Goal: Transaction & Acquisition: Purchase product/service

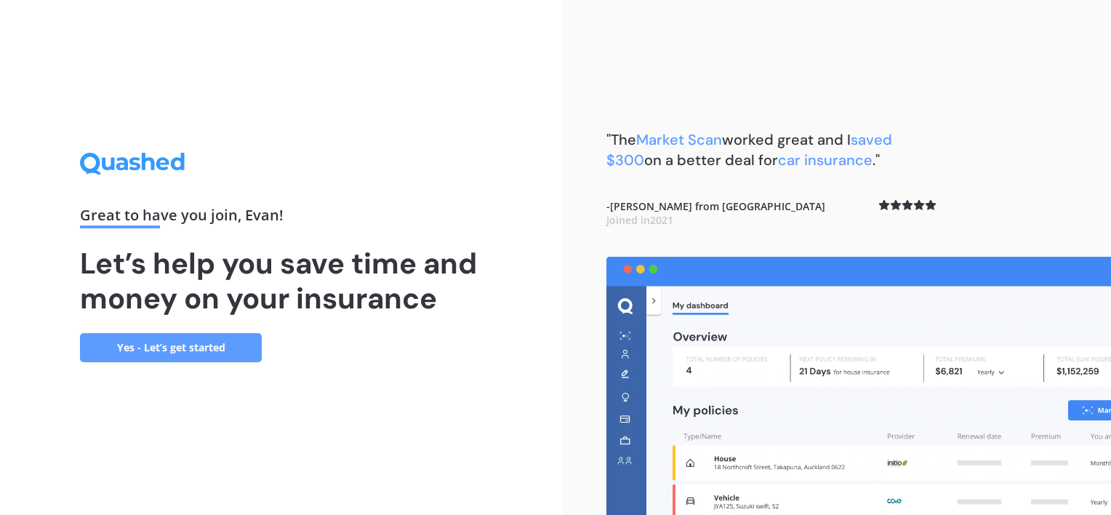
click at [197, 348] on link "Yes - Let’s get started" at bounding box center [171, 347] width 182 height 29
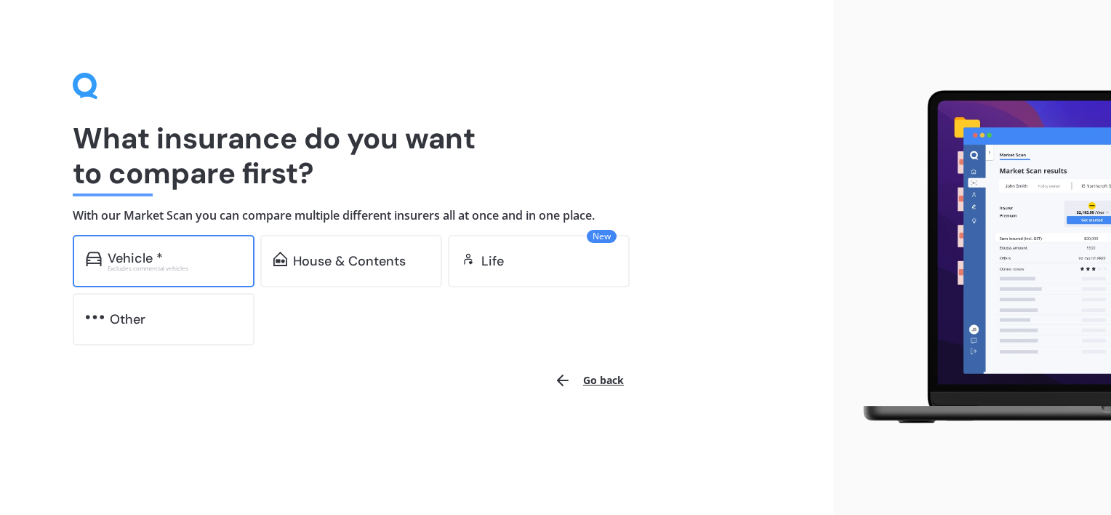
click at [135, 257] on div "Vehicle *" at bounding box center [135, 258] width 55 height 15
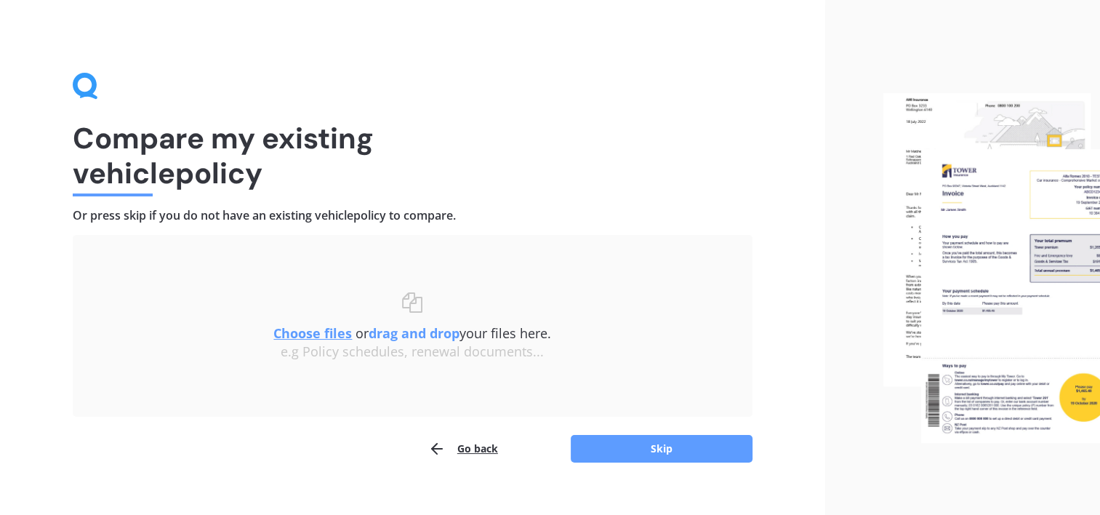
click at [477, 451] on button "Go back" at bounding box center [463, 448] width 70 height 29
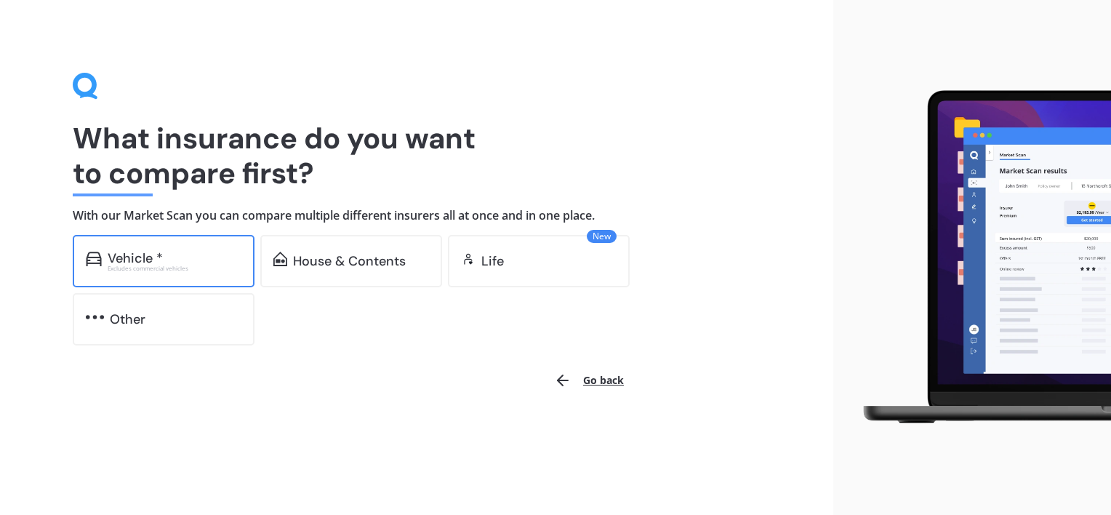
click at [187, 263] on div "Vehicle *" at bounding box center [175, 258] width 134 height 15
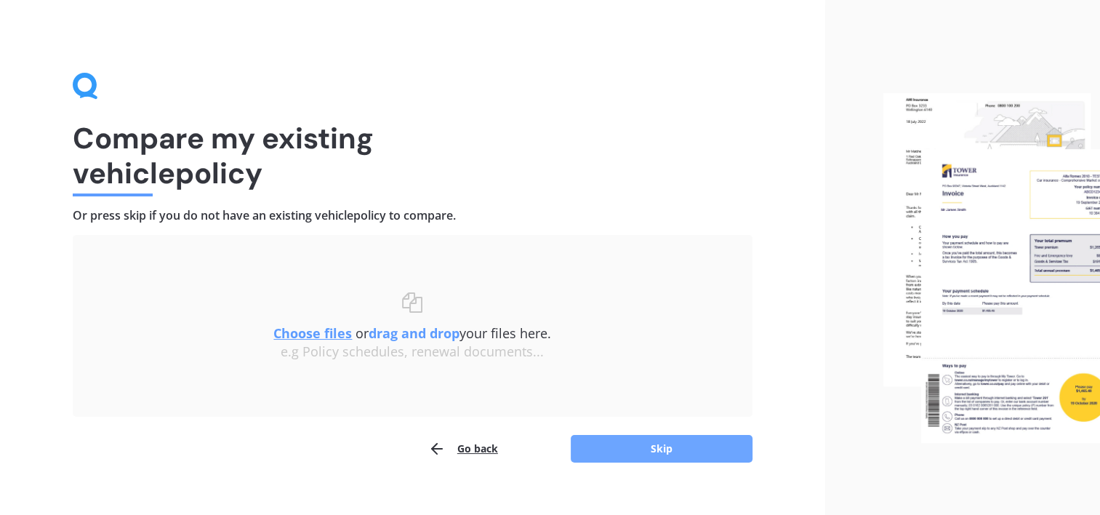
click at [662, 440] on button "Skip" at bounding box center [662, 449] width 182 height 28
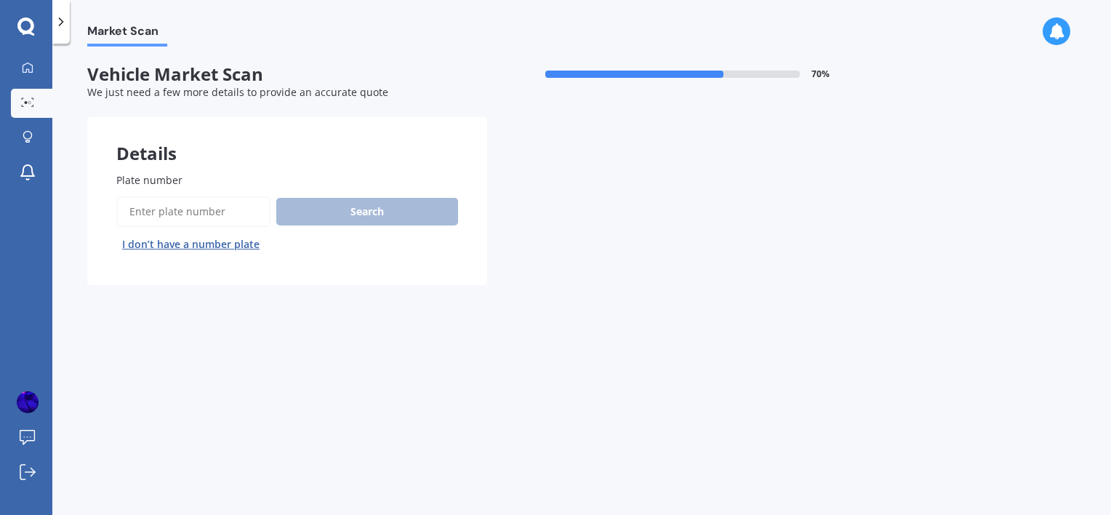
click at [224, 215] on input "Plate number" at bounding box center [193, 211] width 154 height 31
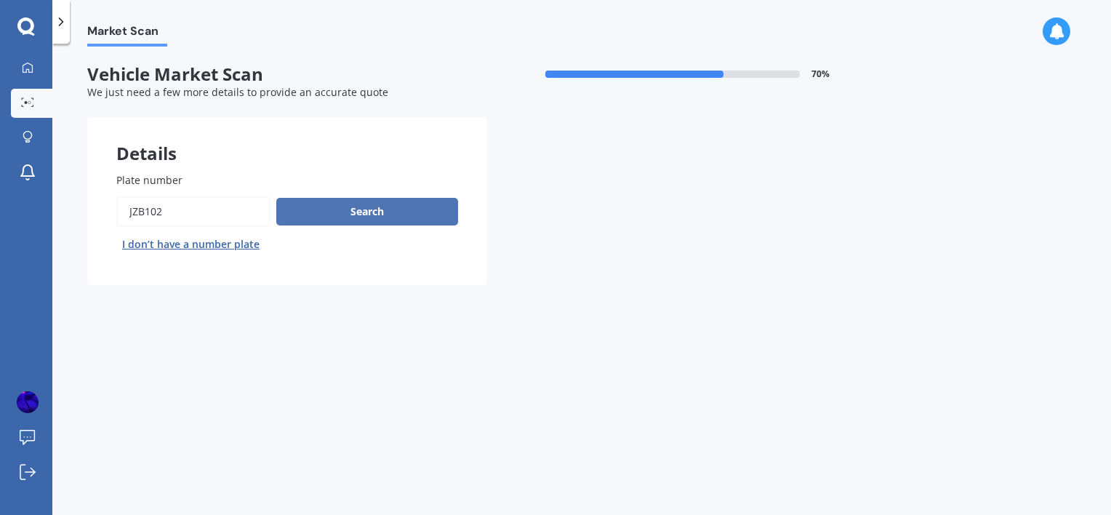
type input "jzb102"
click at [321, 211] on button "Search" at bounding box center [367, 212] width 182 height 28
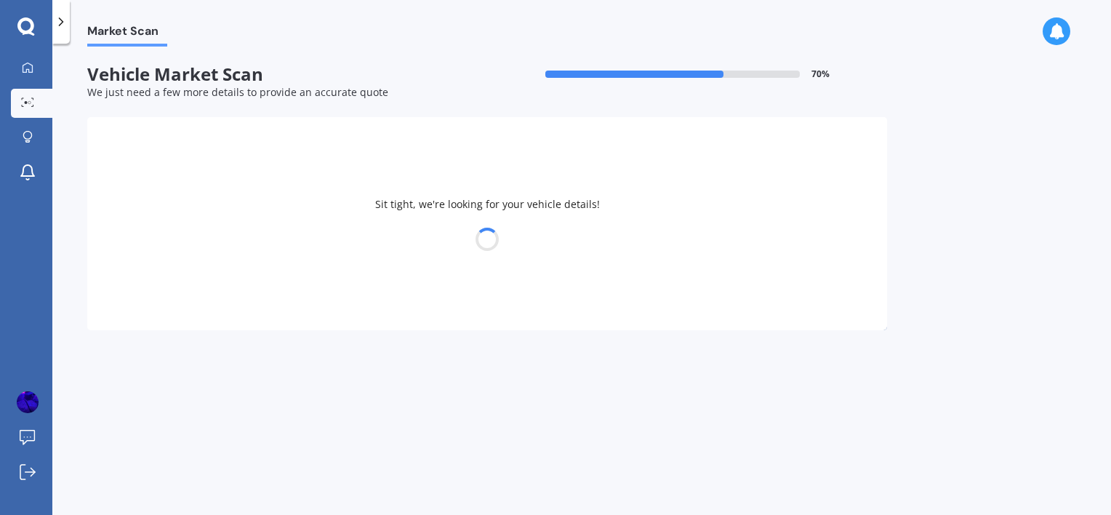
select select "TOYOTA"
select select "ESTIMA"
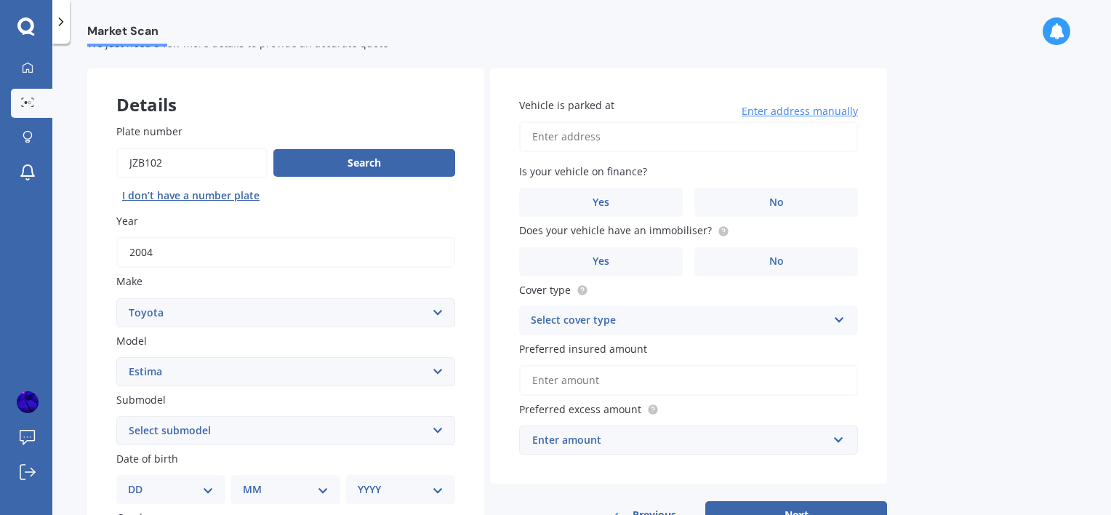
scroll to position [49, 0]
click at [673, 143] on input "Vehicle is parked at" at bounding box center [688, 136] width 339 height 31
type input "[STREET_ADDRESS]"
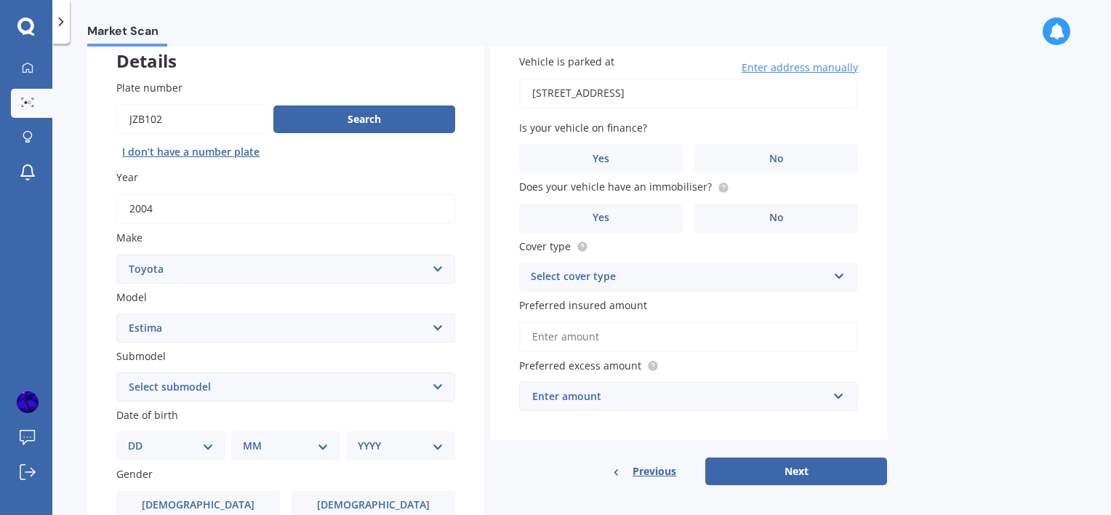
scroll to position [93, 0]
click at [727, 268] on div "Select cover type" at bounding box center [679, 276] width 297 height 17
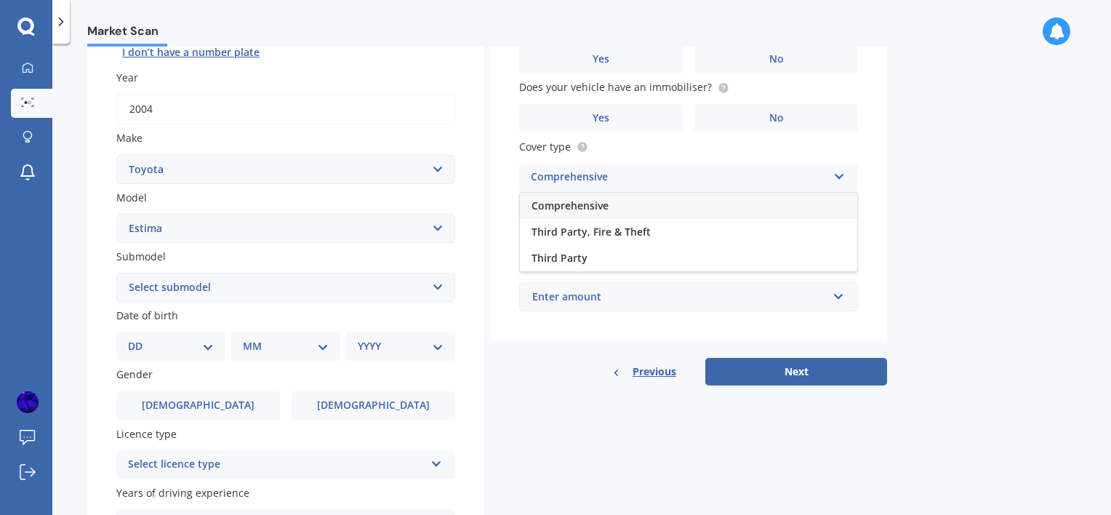
scroll to position [197, 0]
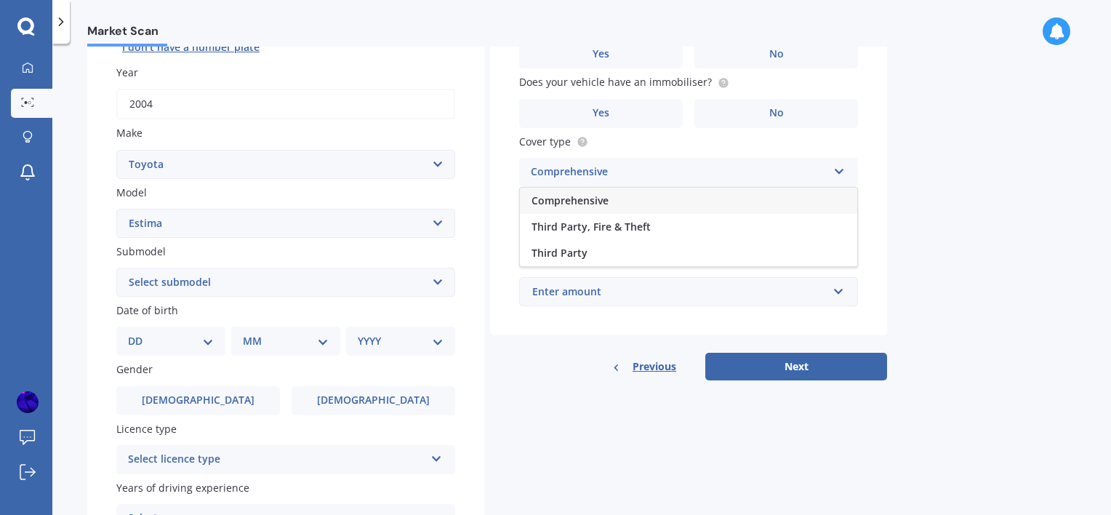
click at [193, 338] on select "DD 01 02 03 04 05 06 07 08 09 10 11 12 13 14 15 16 17 18 19 20 21 22 23 24 25 2…" at bounding box center [171, 341] width 86 height 16
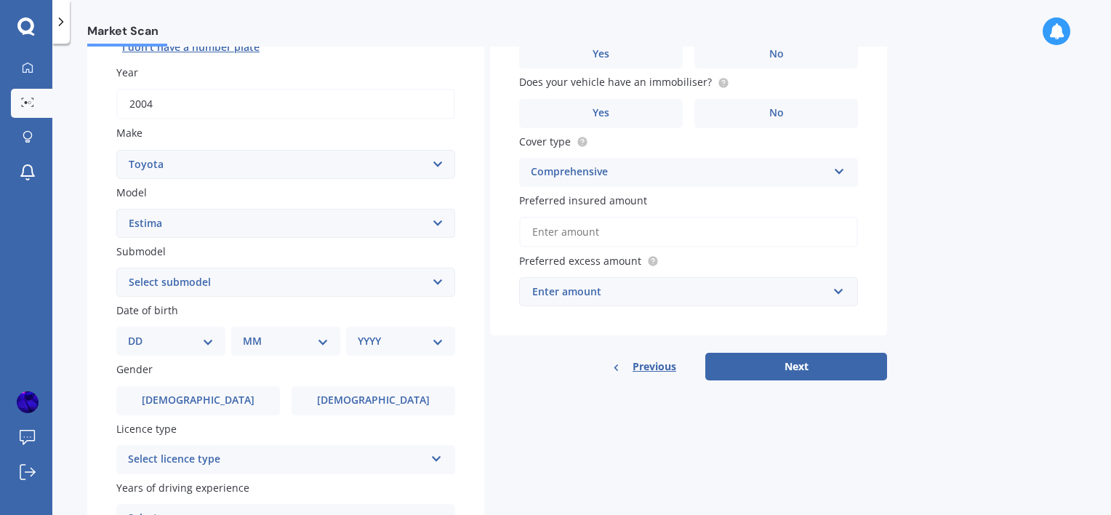
select select "11"
click at [140, 333] on select "DD 01 02 03 04 05 06 07 08 09 10 11 12 13 14 15 16 17 18 19 20 21 22 23 24 25 2…" at bounding box center [171, 341] width 86 height 16
click at [262, 339] on select "MM 01 02 03 04 05 06 07 08 09 10 11 12" at bounding box center [289, 341] width 80 height 16
select select "02"
click at [249, 333] on select "MM 01 02 03 04 05 06 07 08 09 10 11 12" at bounding box center [289, 341] width 80 height 16
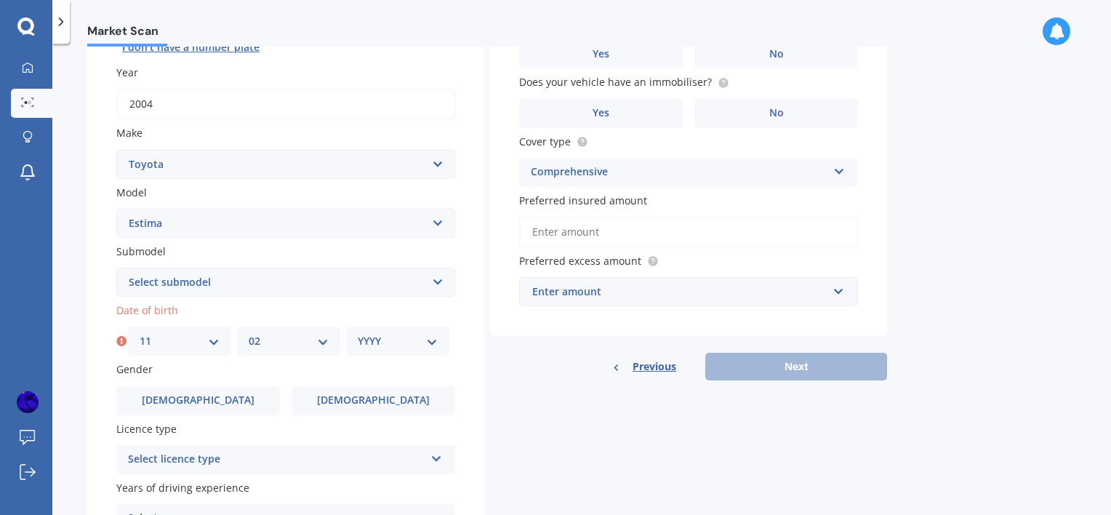
click at [382, 340] on select "YYYY 2025 2024 2023 2022 2021 2020 2019 2018 2017 2016 2015 2014 2013 2012 2011…" at bounding box center [398, 341] width 80 height 16
select select "2002"
click at [358, 333] on select "YYYY 2025 2024 2023 2022 2021 2020 2019 2018 2017 2016 2015 2014 2013 2012 2011…" at bounding box center [398, 341] width 80 height 16
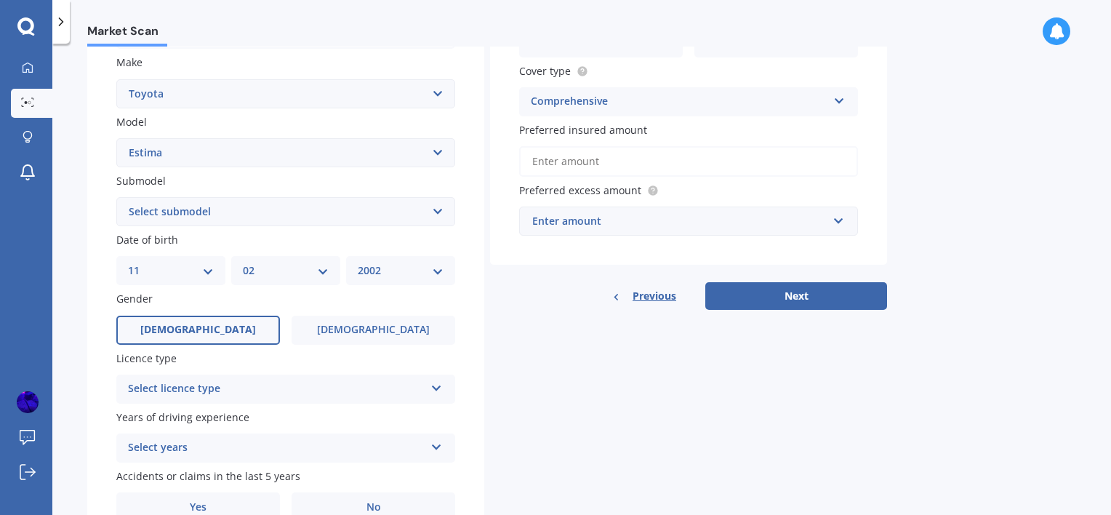
click at [210, 332] on label "[DEMOGRAPHIC_DATA]" at bounding box center [198, 330] width 164 height 29
click at [0, 0] on input "[DEMOGRAPHIC_DATA]" at bounding box center [0, 0] width 0 height 0
click at [303, 384] on div "Select licence type" at bounding box center [276, 388] width 297 height 17
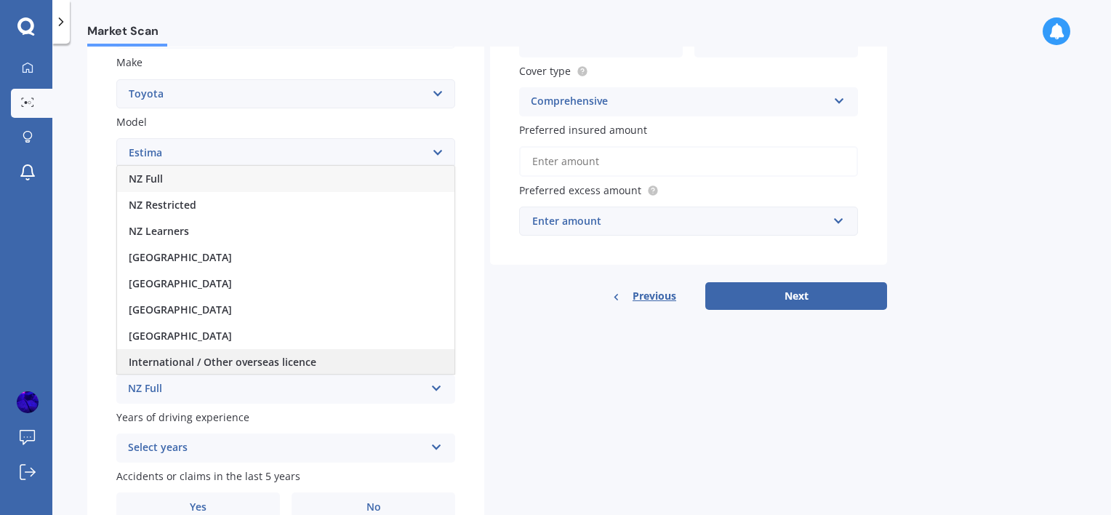
click at [218, 364] on span "International / Other overseas licence" at bounding box center [223, 362] width 188 height 14
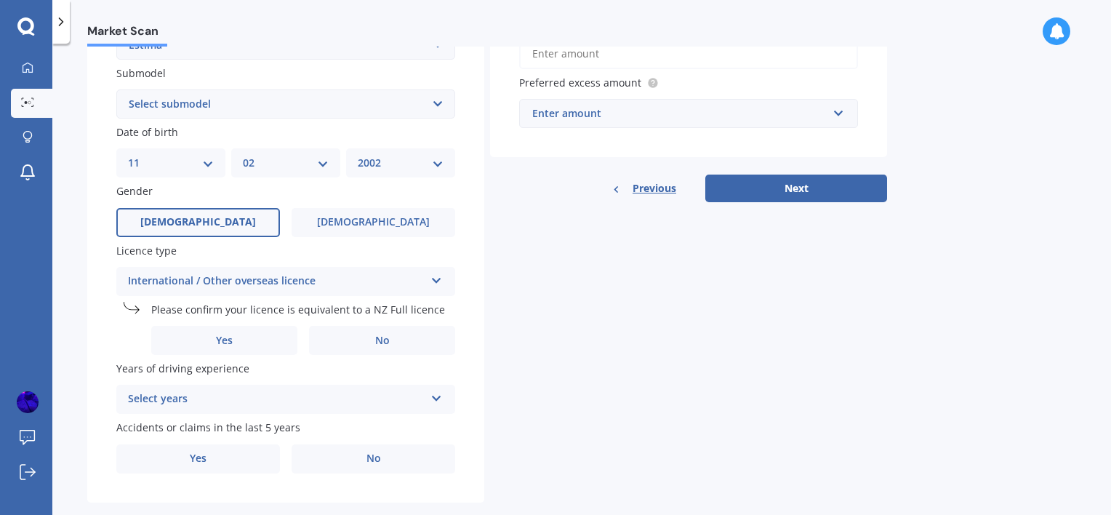
scroll to position [401, 0]
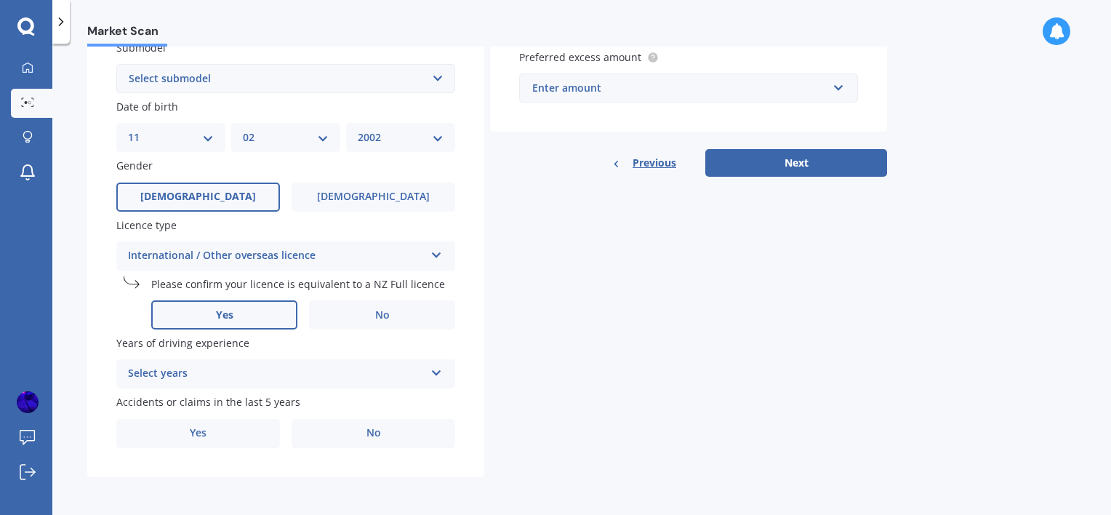
click at [248, 322] on label "Yes" at bounding box center [224, 314] width 146 height 29
click at [0, 0] on input "Yes" at bounding box center [0, 0] width 0 height 0
click at [304, 374] on div "Select years" at bounding box center [276, 373] width 297 height 17
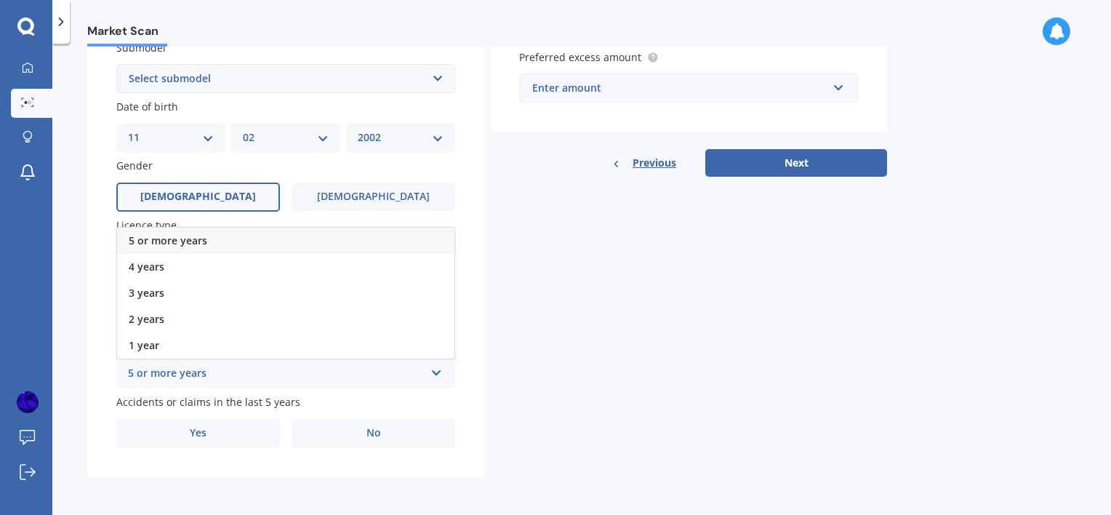
click at [180, 240] on span "5 or more years" at bounding box center [168, 240] width 79 height 14
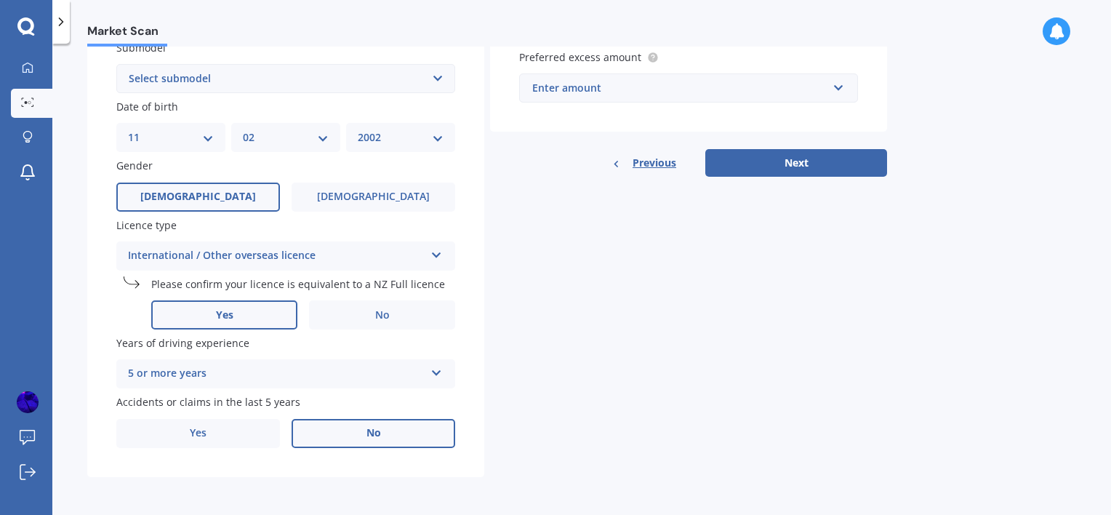
click at [372, 425] on label "No" at bounding box center [374, 433] width 164 height 29
click at [0, 0] on input "No" at bounding box center [0, 0] width 0 height 0
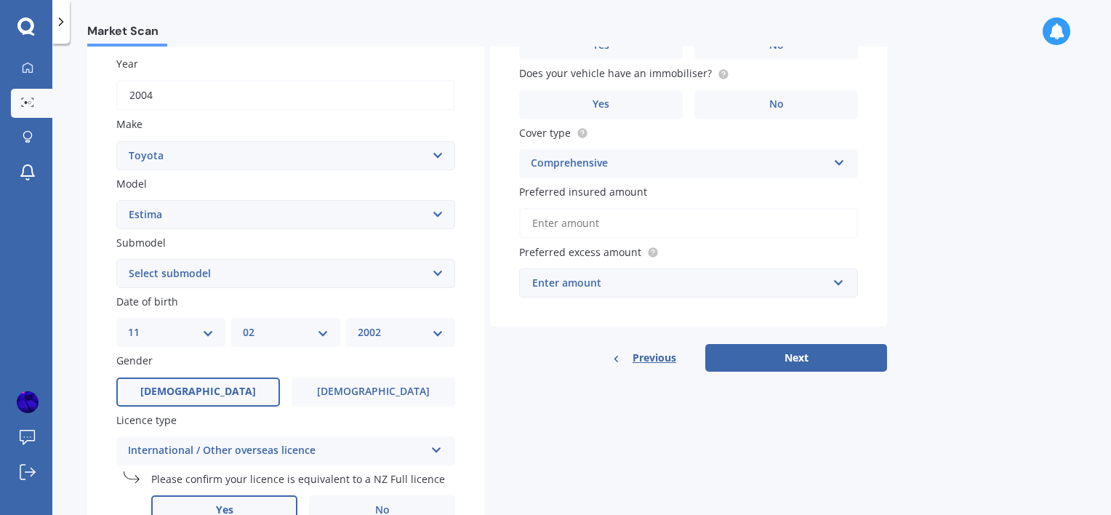
scroll to position [185, 0]
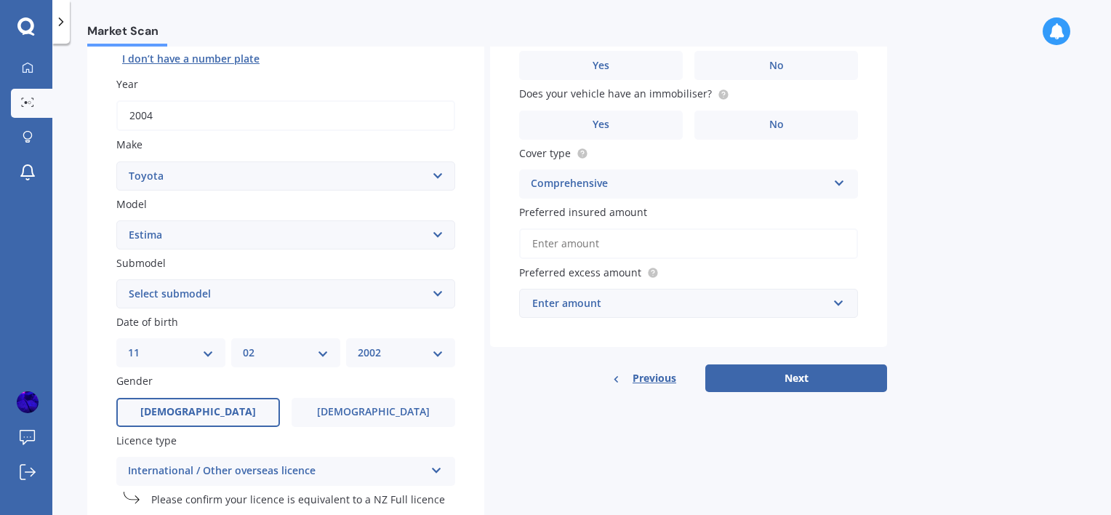
click at [739, 185] on div "Comprehensive" at bounding box center [679, 183] width 297 height 17
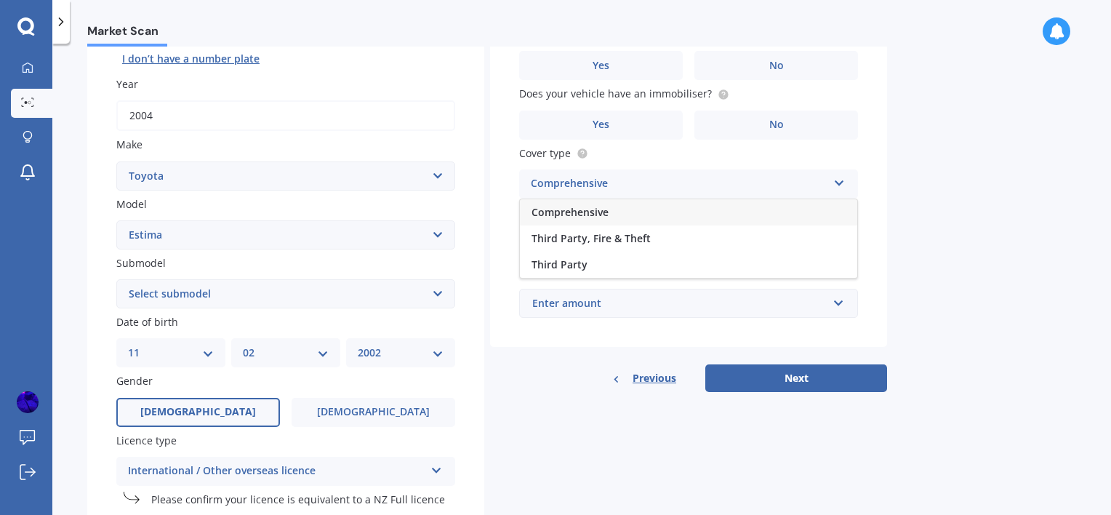
click at [739, 185] on div "Comprehensive" at bounding box center [679, 183] width 297 height 17
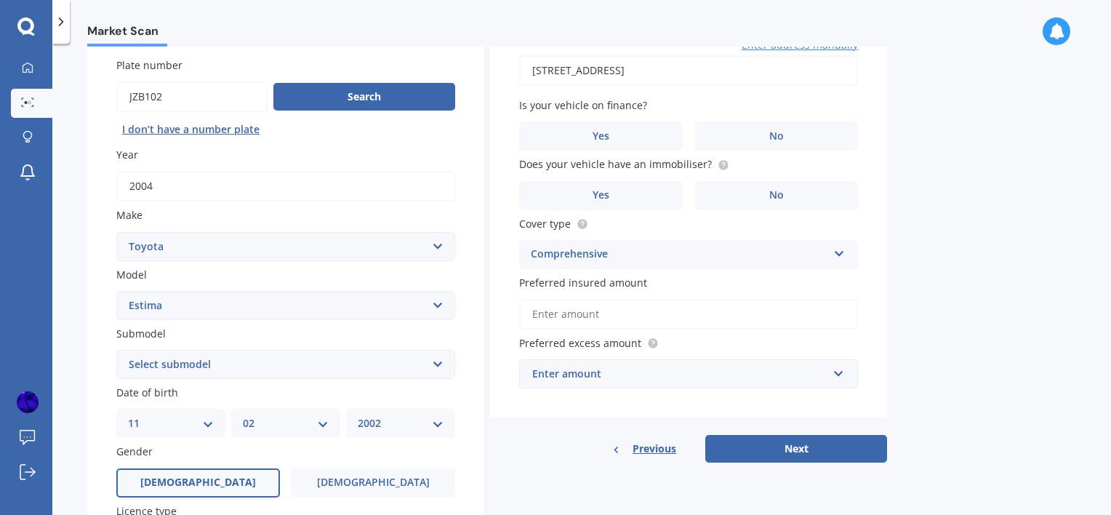
scroll to position [121, 0]
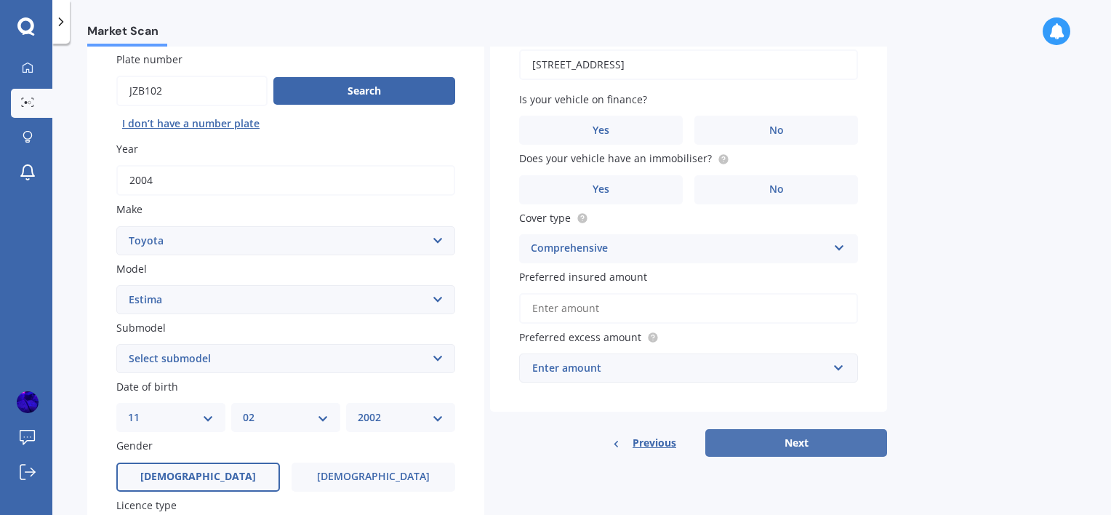
click at [765, 441] on button "Next" at bounding box center [796, 443] width 182 height 28
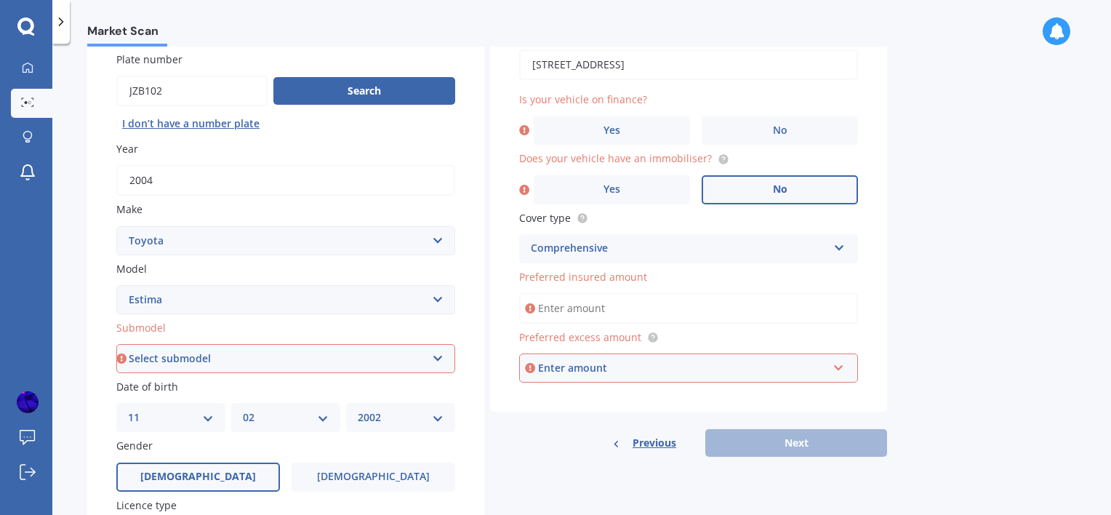
click at [759, 185] on label "No" at bounding box center [780, 189] width 156 height 29
click at [0, 0] on input "No" at bounding box center [0, 0] width 0 height 0
click at [602, 305] on input "Preferred insured amount" at bounding box center [688, 308] width 339 height 31
click at [902, 300] on div "Market Scan Vehicle Market Scan 70 % We just need a few more details to provide…" at bounding box center [581, 282] width 1059 height 471
click at [641, 379] on input "text" at bounding box center [684, 368] width 326 height 28
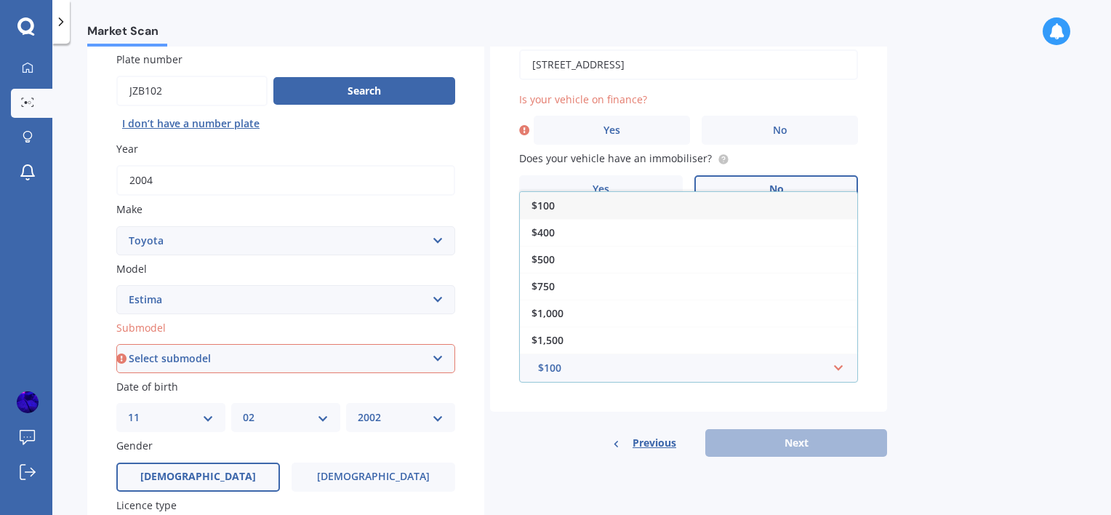
click at [577, 213] on div "$100" at bounding box center [688, 205] width 337 height 27
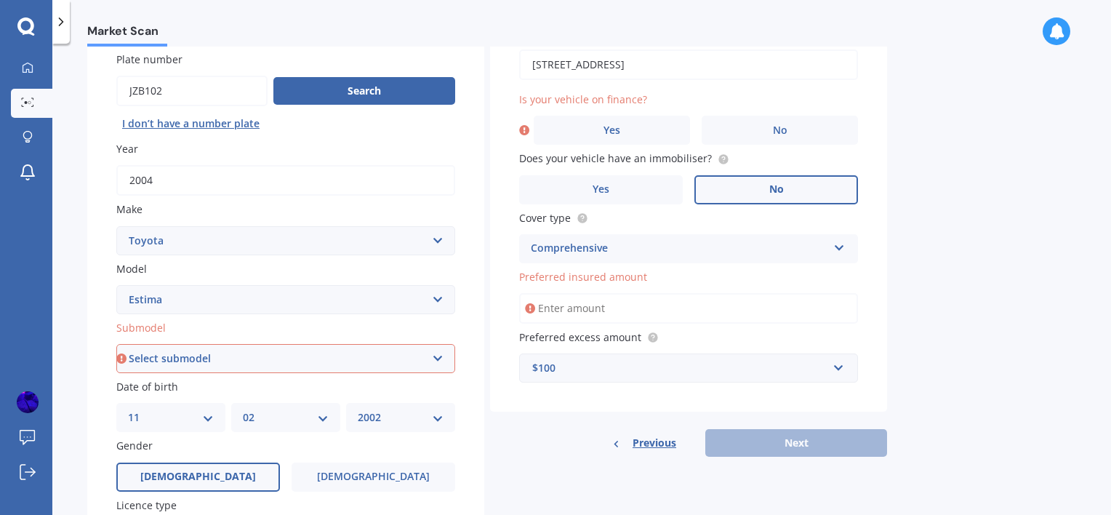
click at [630, 297] on input "Preferred insured amount" at bounding box center [688, 308] width 339 height 31
type input "$44"
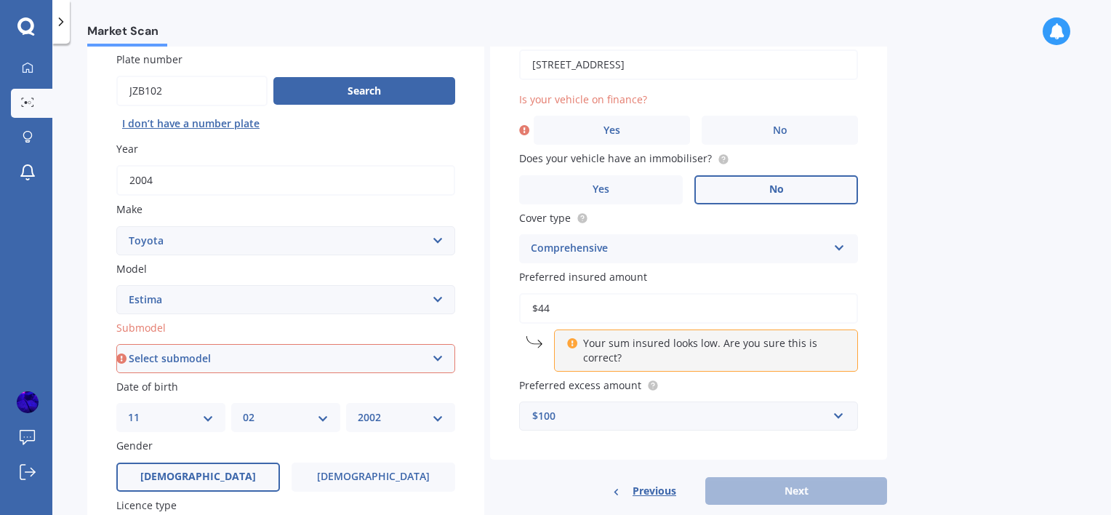
click at [641, 300] on input "$44" at bounding box center [688, 308] width 339 height 31
drag, startPoint x: 577, startPoint y: 302, endPoint x: 515, endPoint y: 302, distance: 62.5
click at [515, 302] on div "Vehicle is parked at [STREET_ADDRESS] Enter address manually Is your vehicle on…" at bounding box center [688, 228] width 397 height 464
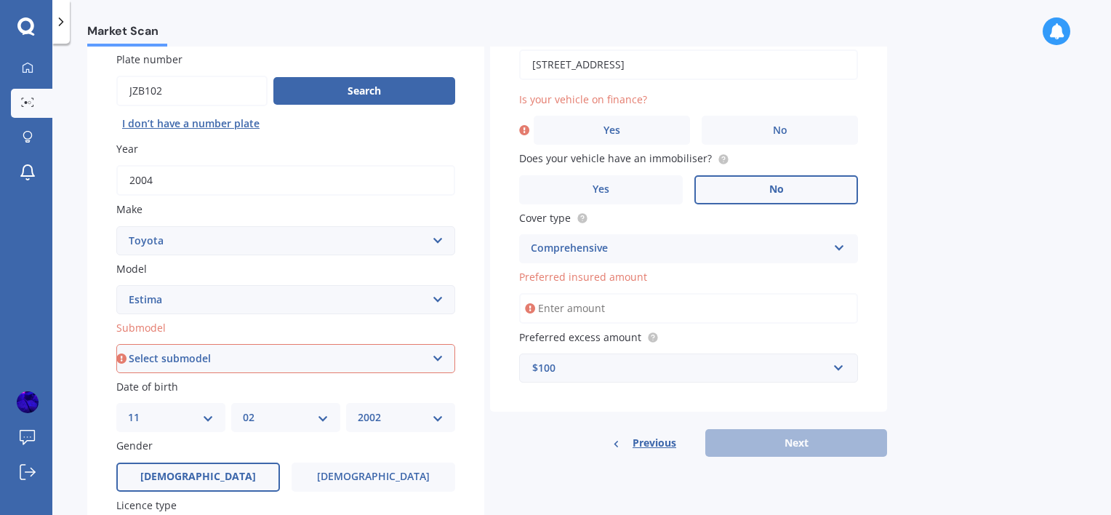
click at [573, 303] on input "Preferred insured amount" at bounding box center [688, 308] width 339 height 31
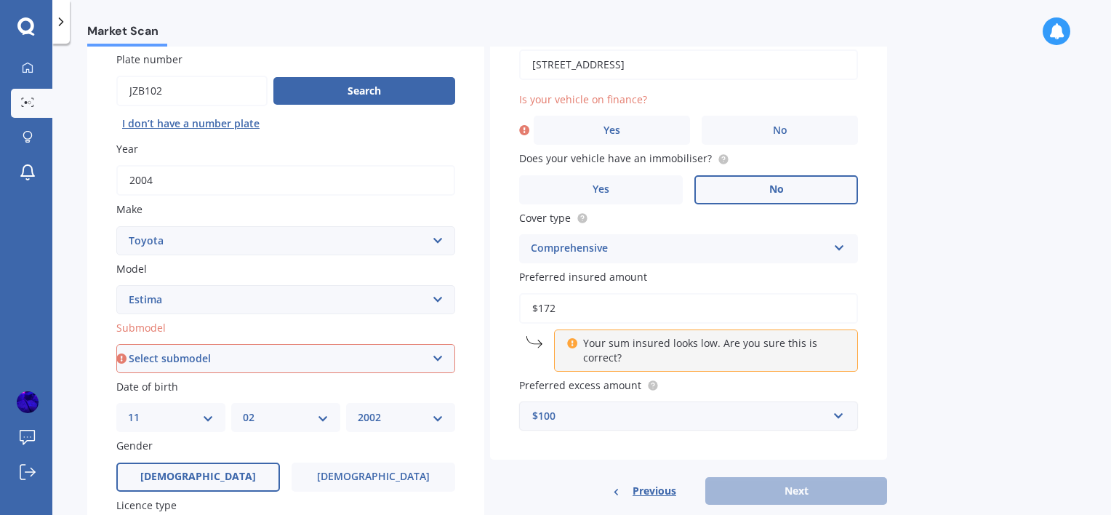
click at [638, 414] on div "$100" at bounding box center [679, 416] width 295 height 16
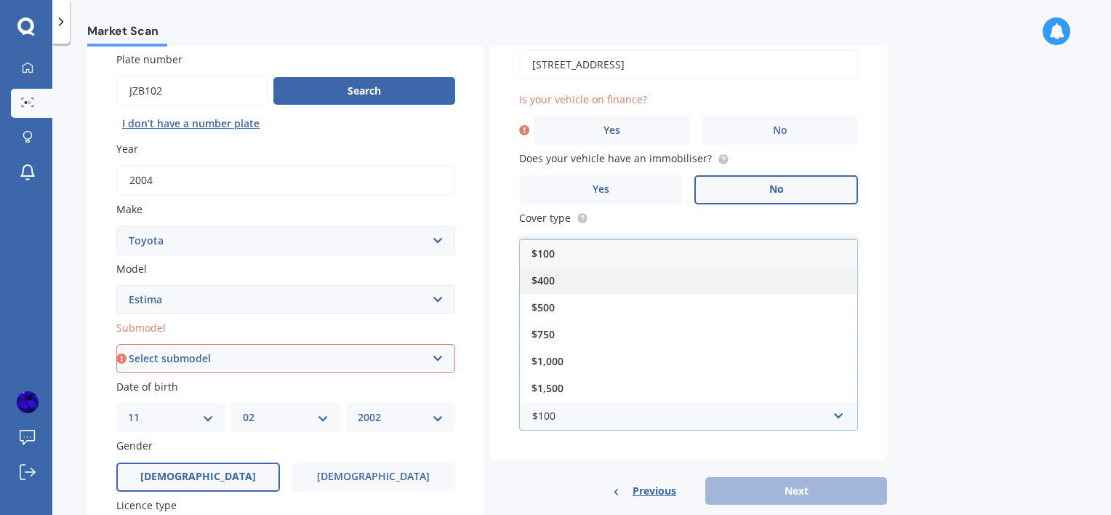
click at [583, 283] on div "$400" at bounding box center [688, 280] width 337 height 27
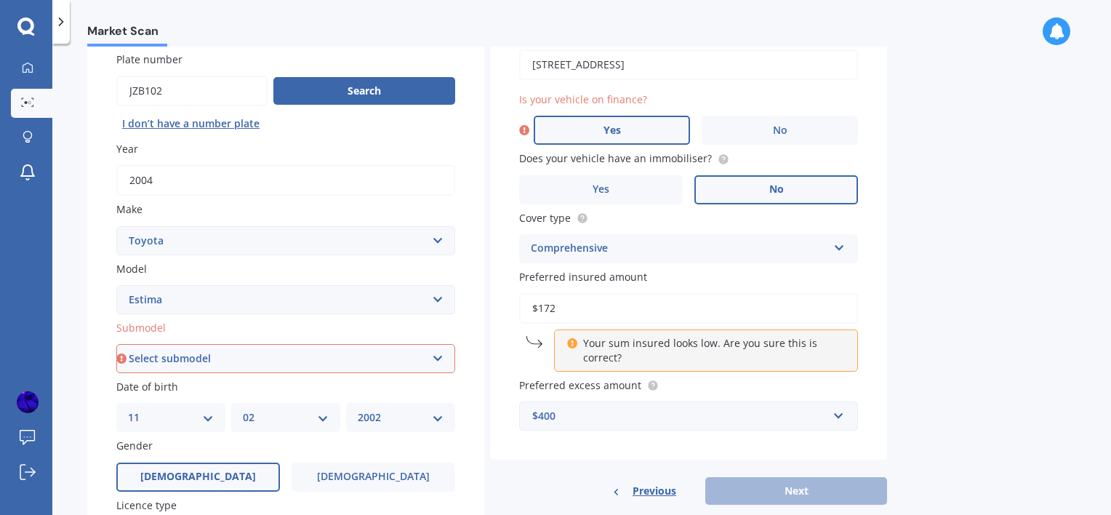
click at [630, 118] on label "Yes" at bounding box center [612, 130] width 156 height 29
click at [0, 0] on input "Yes" at bounding box center [0, 0] width 0 height 0
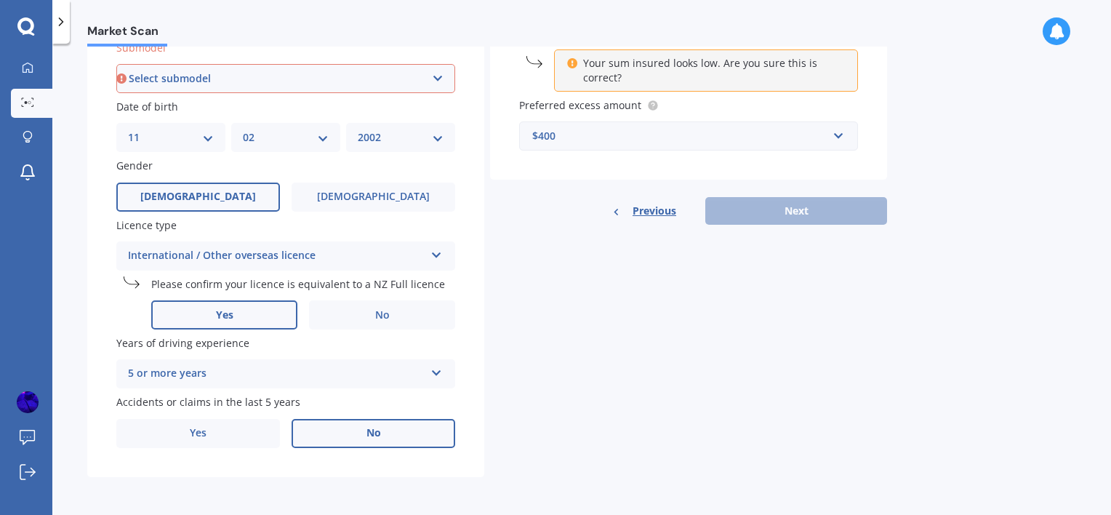
scroll to position [101, 0]
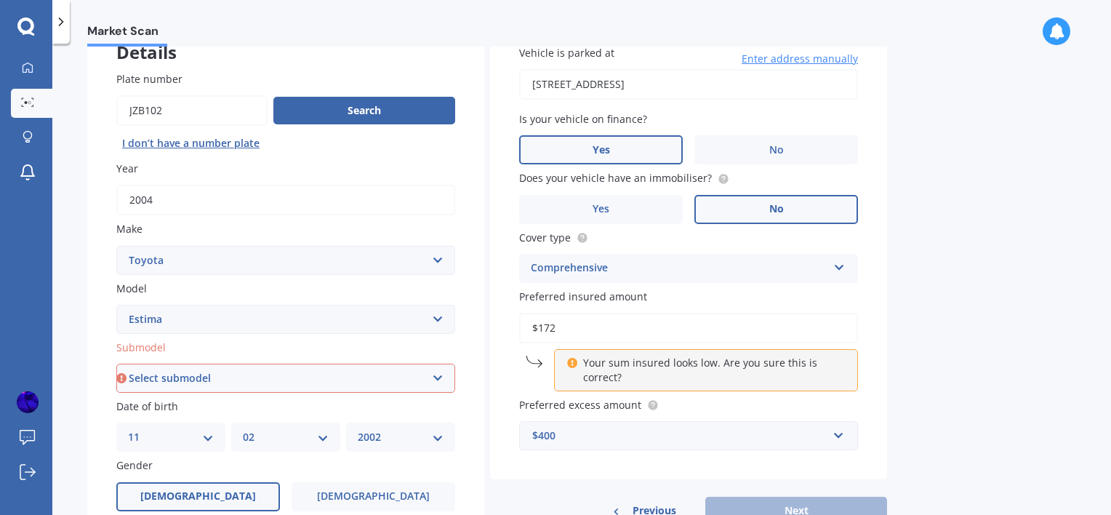
click at [593, 326] on input "$172" at bounding box center [688, 328] width 339 height 31
type input "$1"
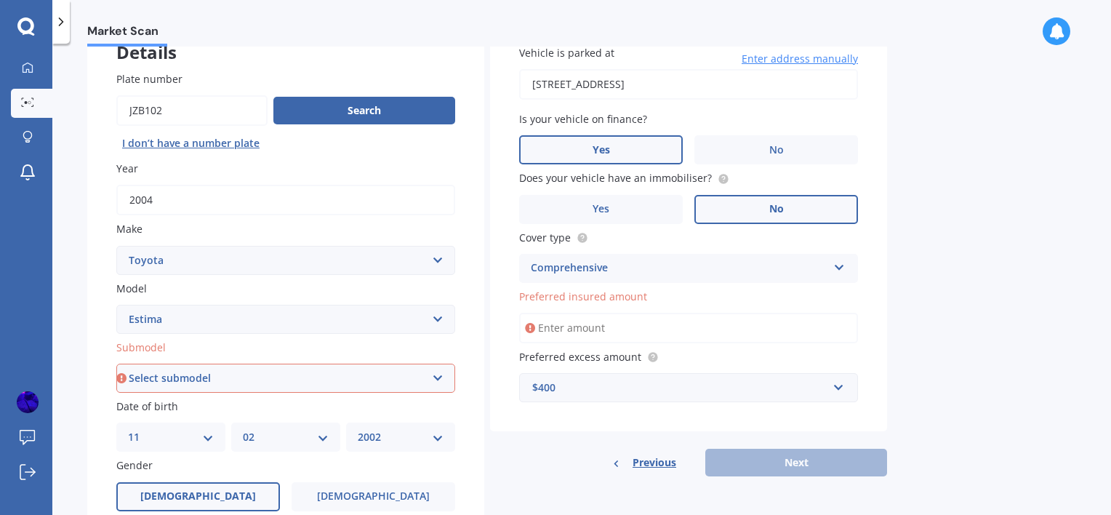
click at [705, 265] on div "Comprehensive" at bounding box center [679, 268] width 297 height 17
click at [1083, 278] on div "Market Scan Vehicle Market Scan 70 % We just need a few more details to provide…" at bounding box center [581, 282] width 1059 height 471
click at [602, 337] on input "Preferred insured amount" at bounding box center [688, 328] width 339 height 31
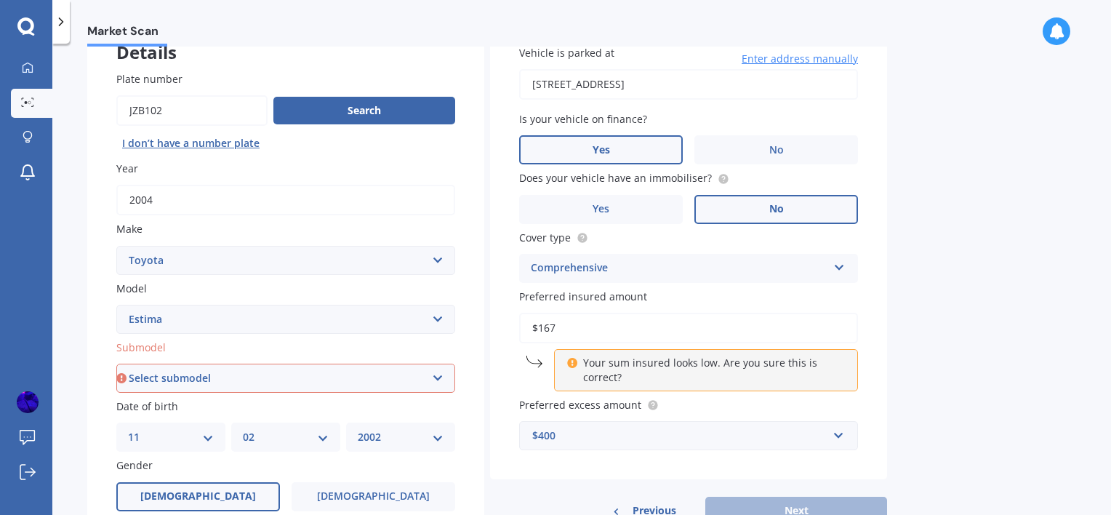
click at [652, 319] on input "$167" at bounding box center [688, 328] width 339 height 31
type input "$1"
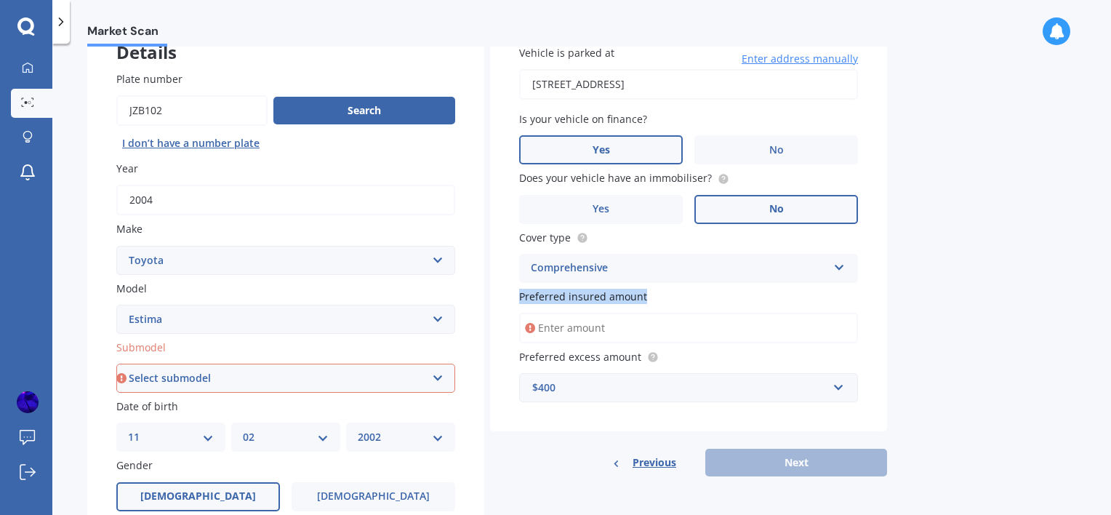
drag, startPoint x: 654, startPoint y: 296, endPoint x: 513, endPoint y: 300, distance: 141.1
click at [513, 300] on div "Vehicle is parked at [STREET_ADDRESS] Enter address manually Is your vehicle on…" at bounding box center [688, 224] width 397 height 416
drag, startPoint x: 513, startPoint y: 300, endPoint x: 646, endPoint y: 355, distance: 143.1
click at [647, 355] on icon at bounding box center [653, 357] width 12 height 12
click at [590, 396] on input "text" at bounding box center [684, 388] width 326 height 28
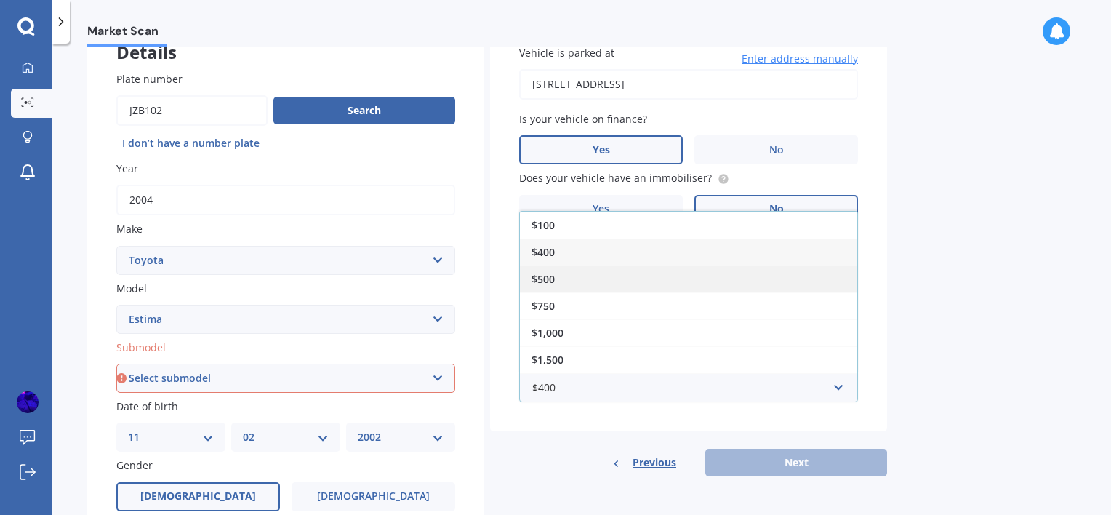
click at [562, 282] on div "$500" at bounding box center [688, 278] width 337 height 27
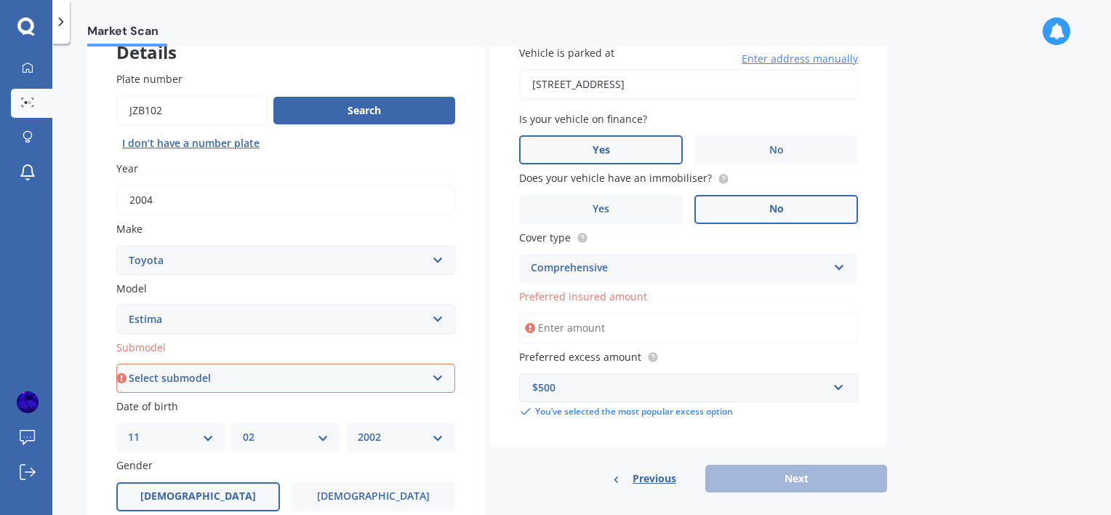
click at [628, 327] on input "Preferred insured amount" at bounding box center [688, 328] width 339 height 31
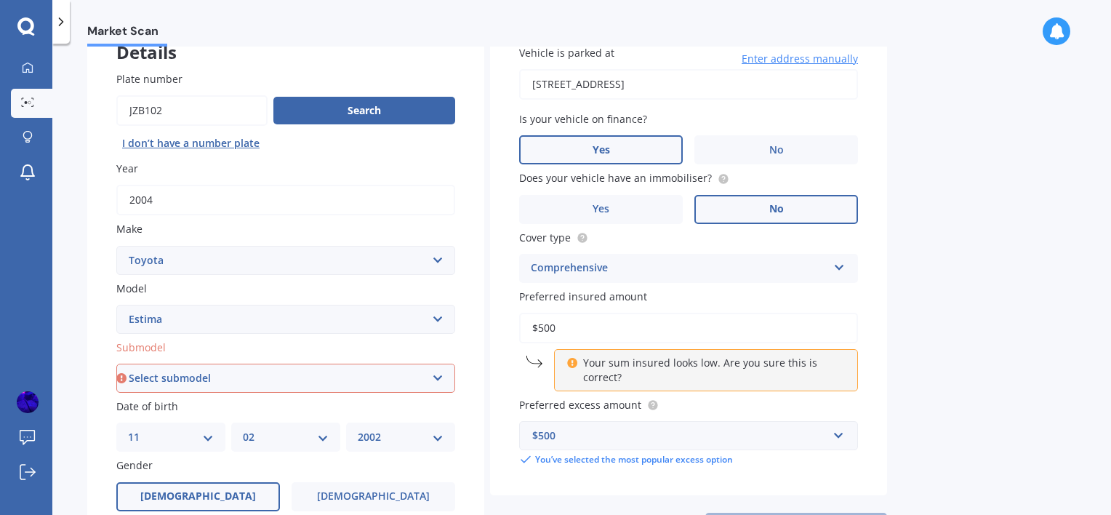
click at [1004, 392] on div "Market Scan Vehicle Market Scan 70 % We just need a few more details to provide…" at bounding box center [581, 282] width 1059 height 471
drag, startPoint x: 719, startPoint y: 366, endPoint x: 558, endPoint y: 356, distance: 161.8
click at [558, 356] on div "Your sum insured looks low. Are you sure this is correct?" at bounding box center [706, 370] width 304 height 42
click at [909, 365] on div "Market Scan Vehicle Market Scan 70 % We just need a few more details to provide…" at bounding box center [581, 282] width 1059 height 471
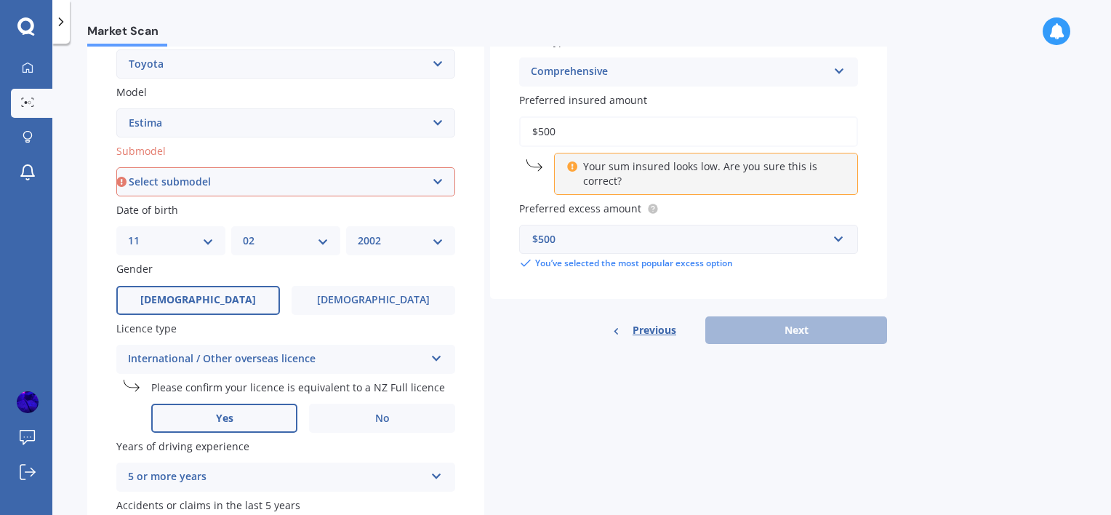
click at [807, 332] on div "Previous Next" at bounding box center [688, 330] width 397 height 28
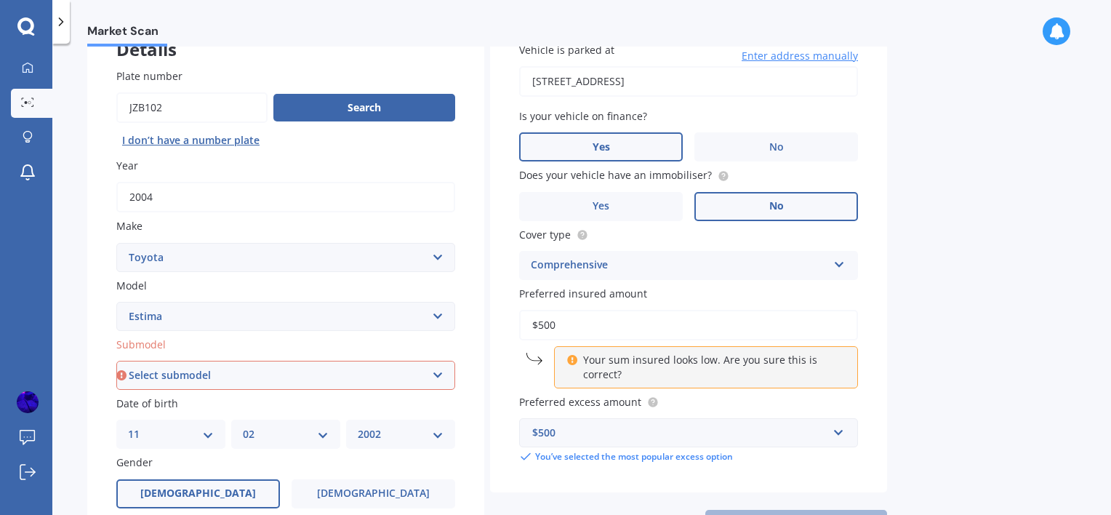
click at [703, 273] on div "Comprehensive" at bounding box center [679, 265] width 297 height 17
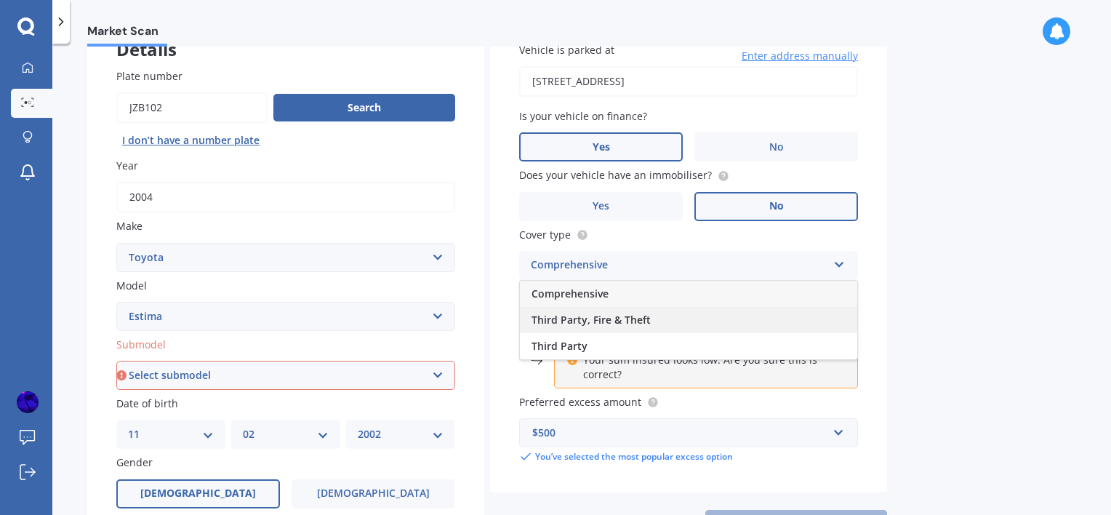
click at [550, 329] on div "Third Party, Fire & Theft" at bounding box center [688, 320] width 337 height 26
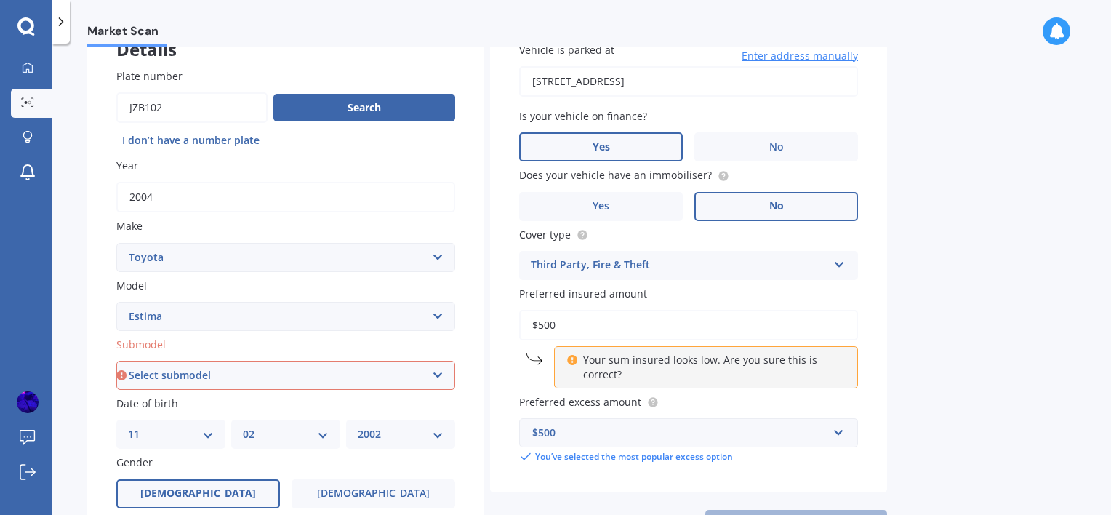
click at [614, 258] on div "Third Party, Fire & Theft" at bounding box center [679, 265] width 297 height 17
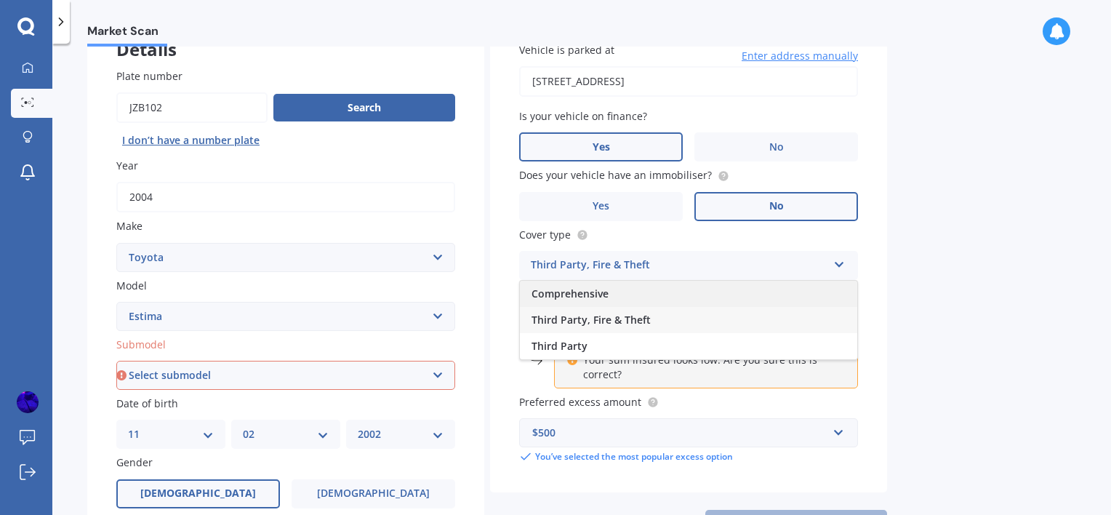
click at [581, 291] on span "Comprehensive" at bounding box center [570, 294] width 77 height 14
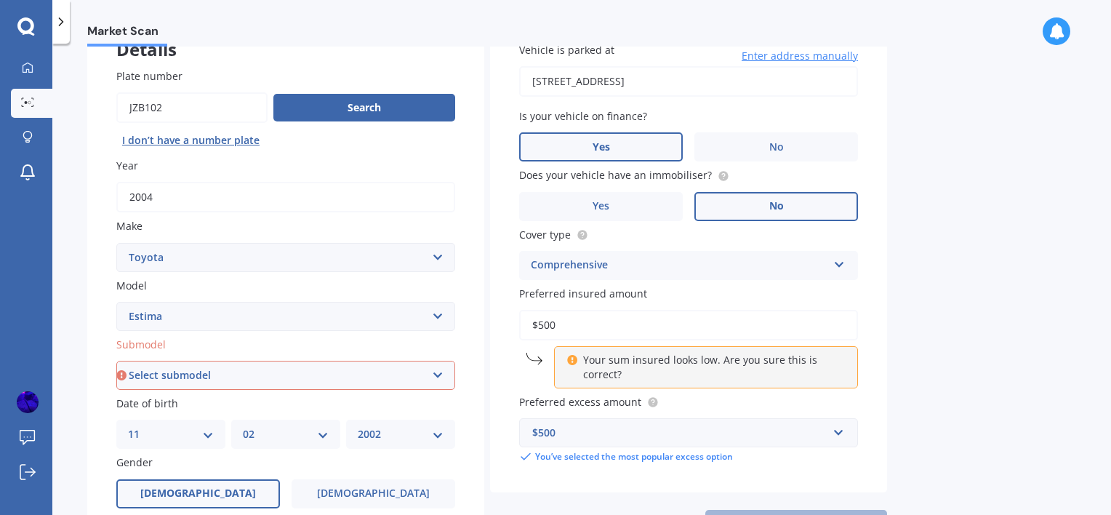
drag, startPoint x: 592, startPoint y: 326, endPoint x: 537, endPoint y: 326, distance: 55.3
click at [537, 326] on input "$500" at bounding box center [688, 325] width 339 height 31
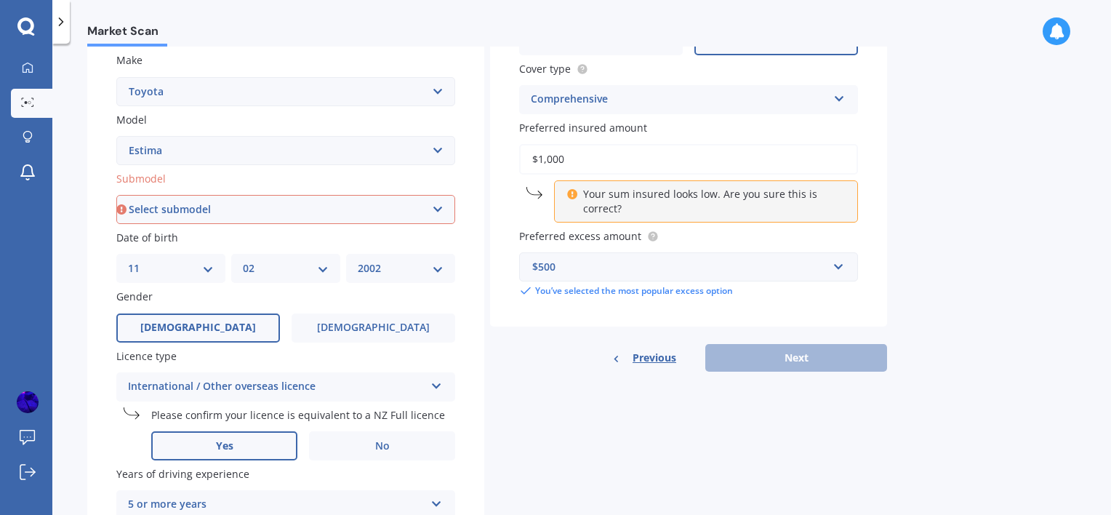
click at [806, 355] on div "Previous Next" at bounding box center [688, 358] width 397 height 28
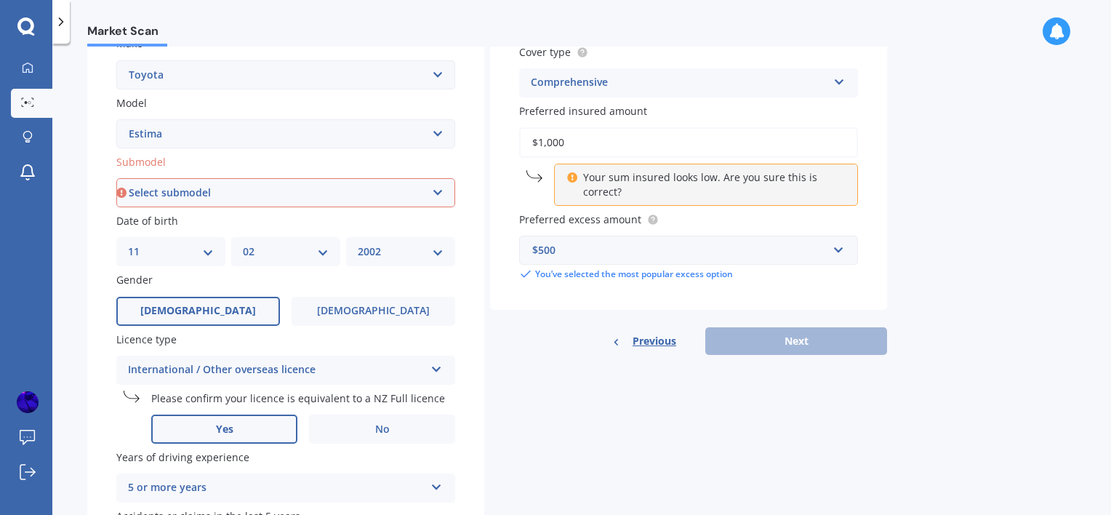
scroll to position [287, 0]
click at [289, 181] on select "Select submodel (All other) Diesel Emina Hybrid Hybrid X Lucida Lucida Hybrid S…" at bounding box center [285, 191] width 339 height 29
click at [596, 134] on input "$1,000" at bounding box center [688, 142] width 339 height 31
drag, startPoint x: 596, startPoint y: 135, endPoint x: 509, endPoint y: 134, distance: 86.5
click at [509, 134] on div "Vehicle is parked at [STREET_ADDRESS] Enter address manually Is your vehicle on…" at bounding box center [688, 70] width 397 height 480
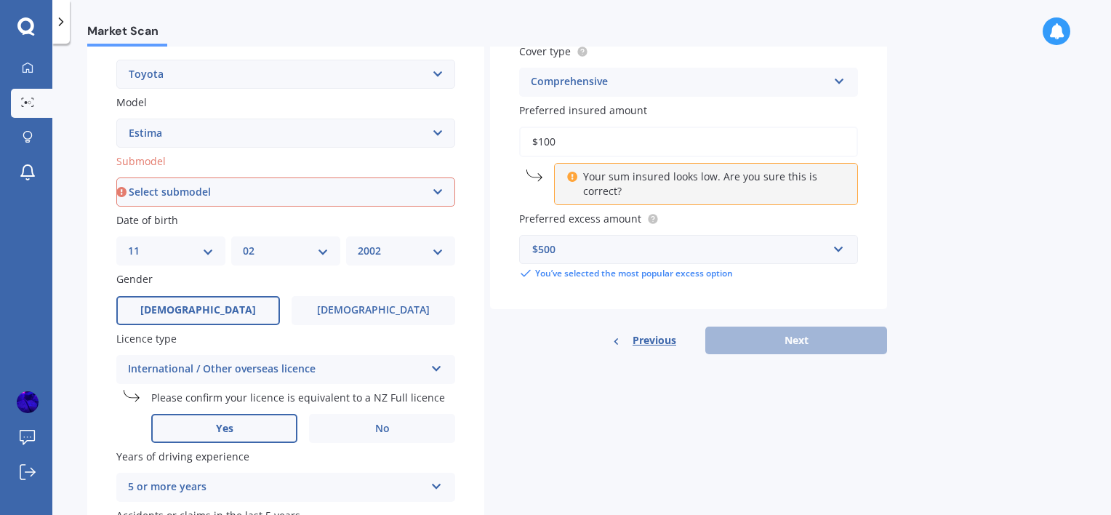
type input "$100"
click at [237, 194] on select "Select submodel (All other) Diesel Emina Hybrid Hybrid X Lucida Lucida Hybrid S…" at bounding box center [285, 191] width 339 height 29
select select "(ALL OTHER)"
click at [116, 177] on select "Select submodel (All other) Diesel Emina Hybrid Hybrid X Lucida Lucida Hybrid S…" at bounding box center [285, 191] width 339 height 29
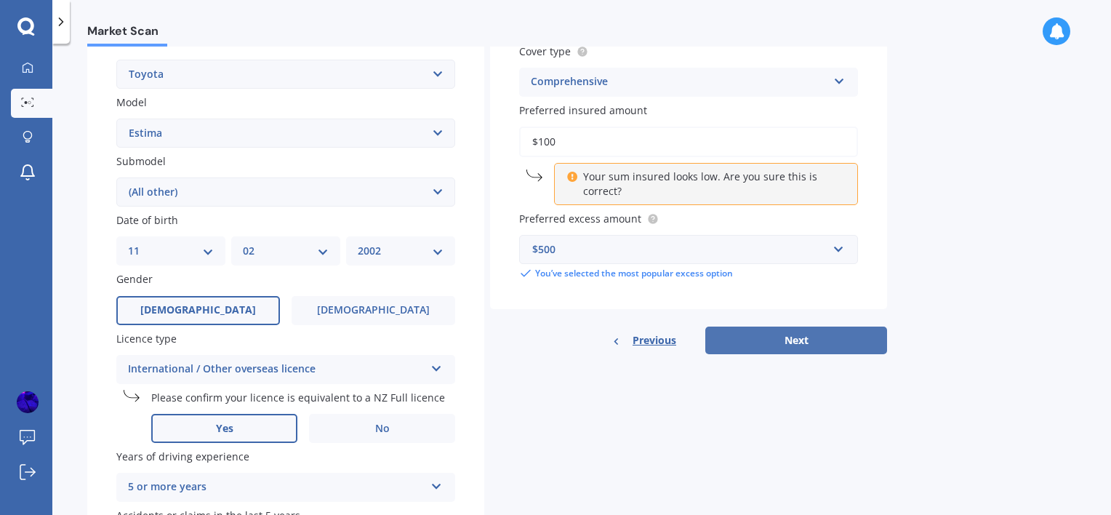
click at [775, 339] on button "Next" at bounding box center [796, 341] width 182 height 28
select select "11"
select select "02"
select select "2002"
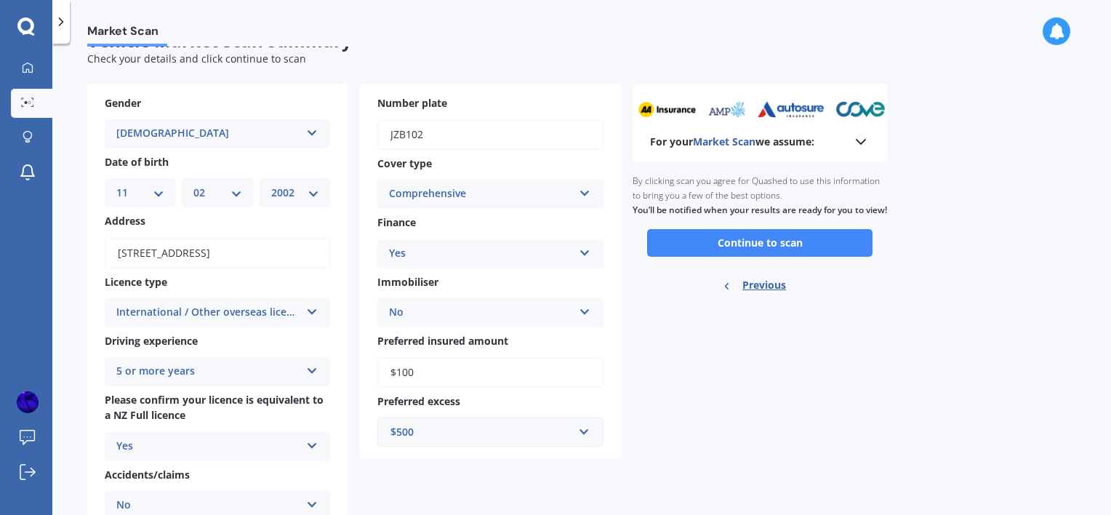
scroll to position [0, 0]
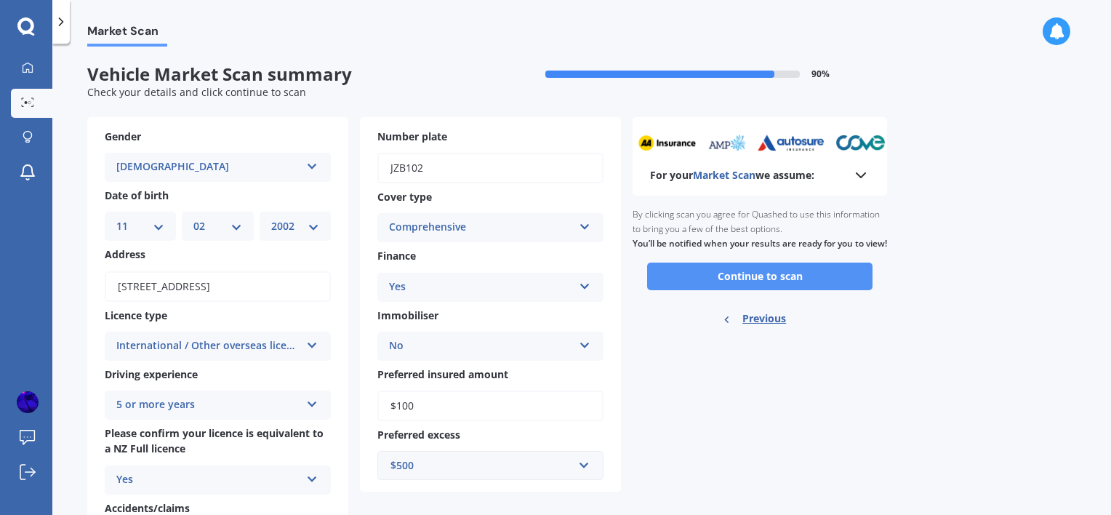
click at [782, 286] on button "Continue to scan" at bounding box center [759, 277] width 225 height 28
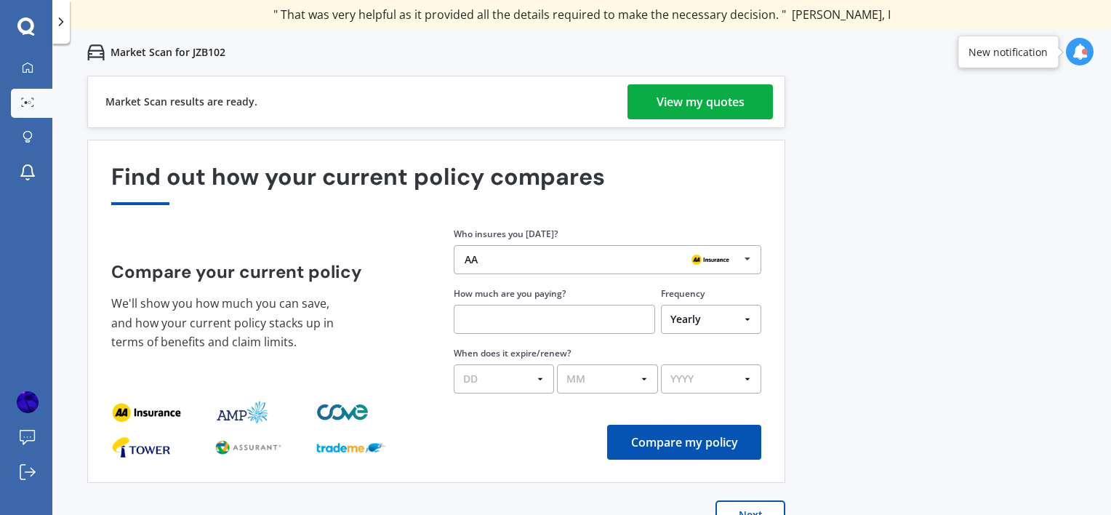
click at [736, 105] on div "View my quotes" at bounding box center [701, 101] width 88 height 35
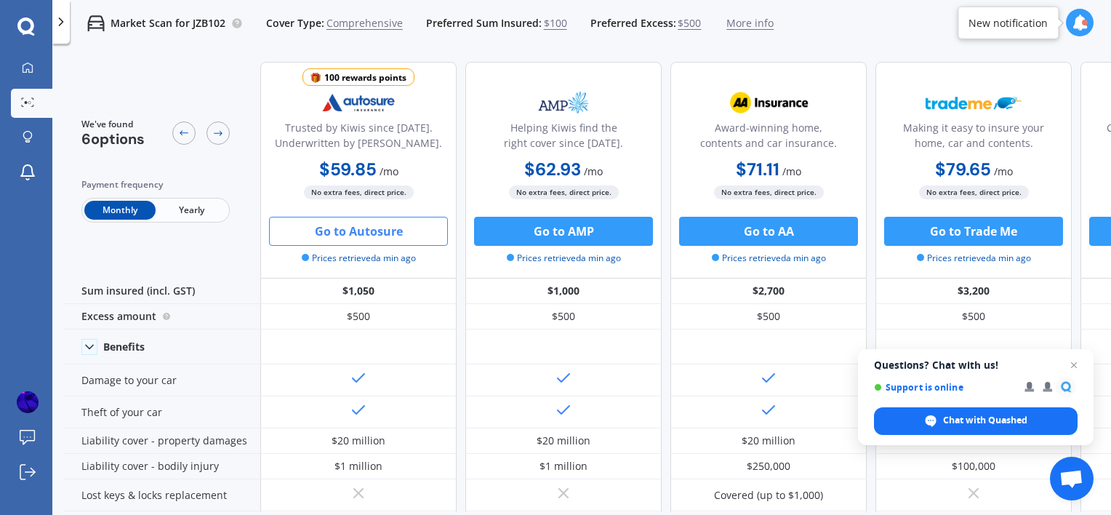
click at [384, 236] on button "Go to Autosure" at bounding box center [358, 231] width 179 height 29
